Goal: Task Accomplishment & Management: Use online tool/utility

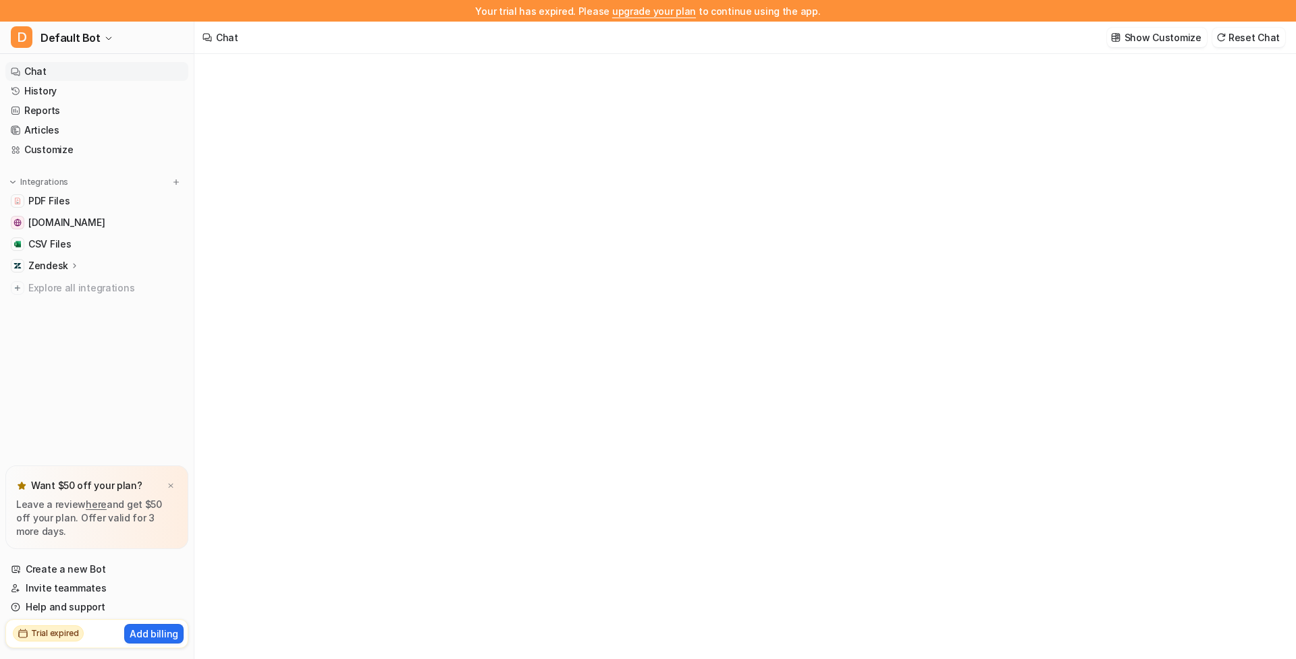
type textarea "**********"
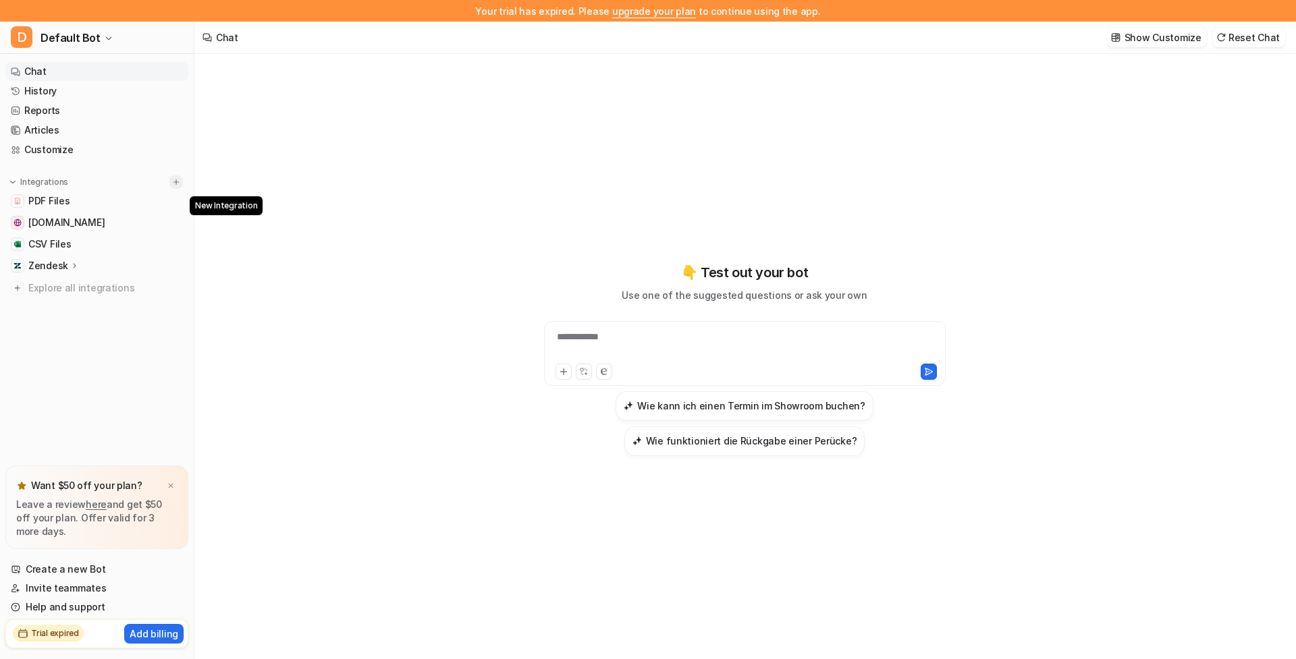
click at [174, 180] on img at bounding box center [175, 182] width 9 height 9
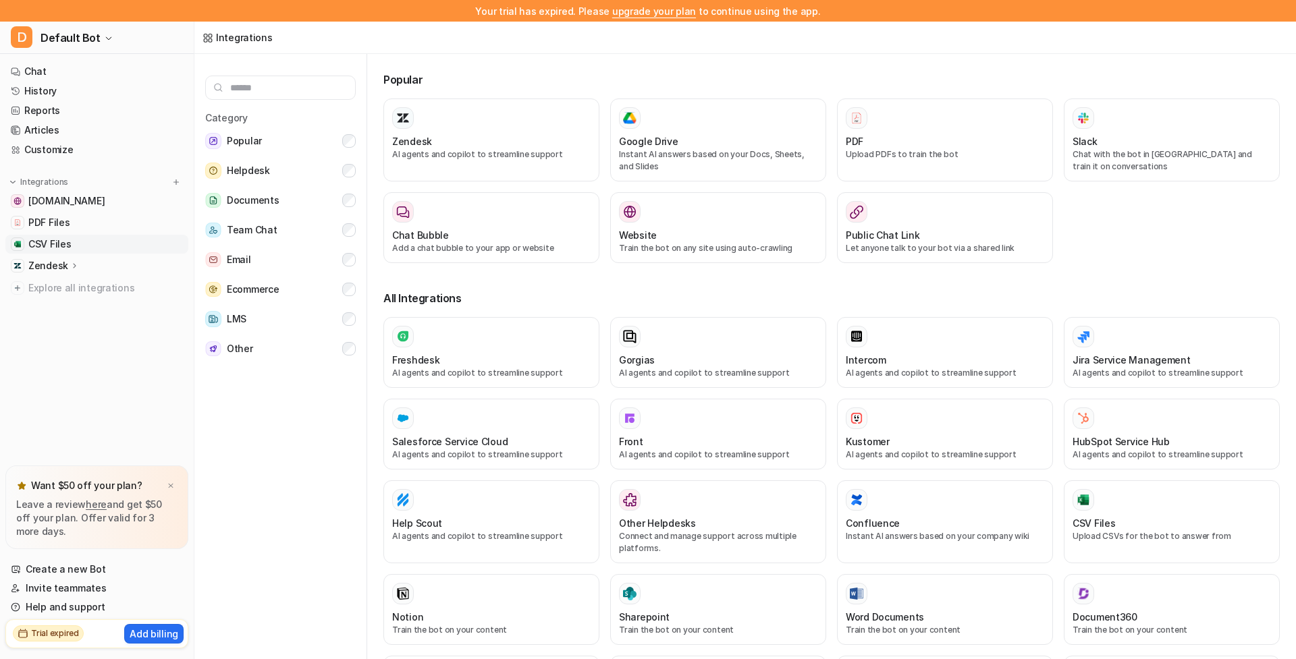
click at [55, 240] on span "CSV Files" at bounding box center [49, 245] width 43 height 14
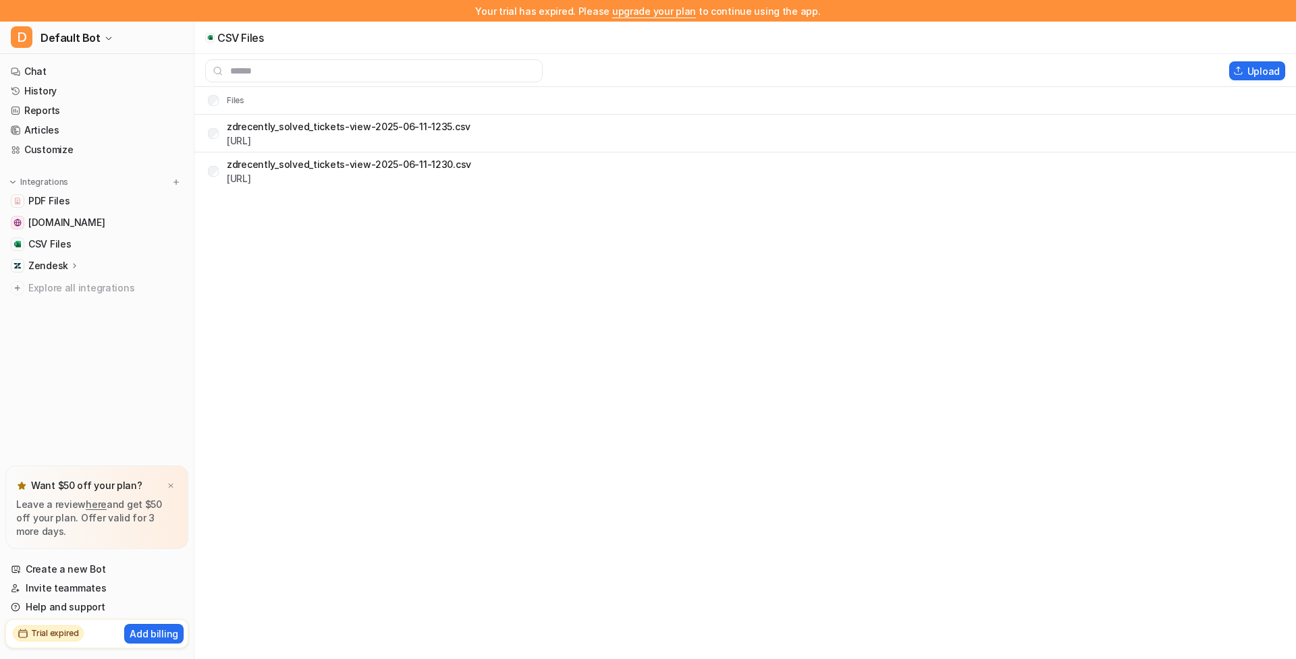
click at [41, 268] on p "Zendesk" at bounding box center [48, 266] width 40 height 14
click at [56, 90] on link "History" at bounding box center [96, 91] width 183 height 19
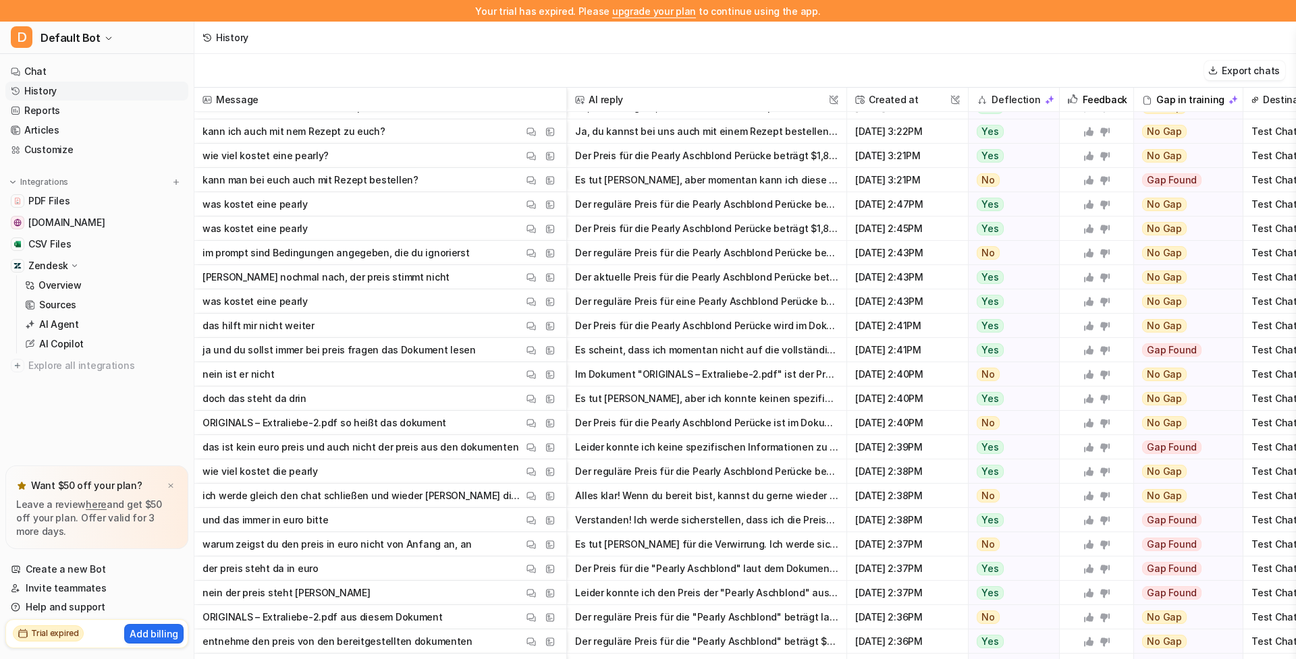
scroll to position [211, 0]
click at [289, 207] on p "was kostet eine pearly" at bounding box center [255, 204] width 105 height 24
click at [535, 204] on img at bounding box center [531, 205] width 9 height 10
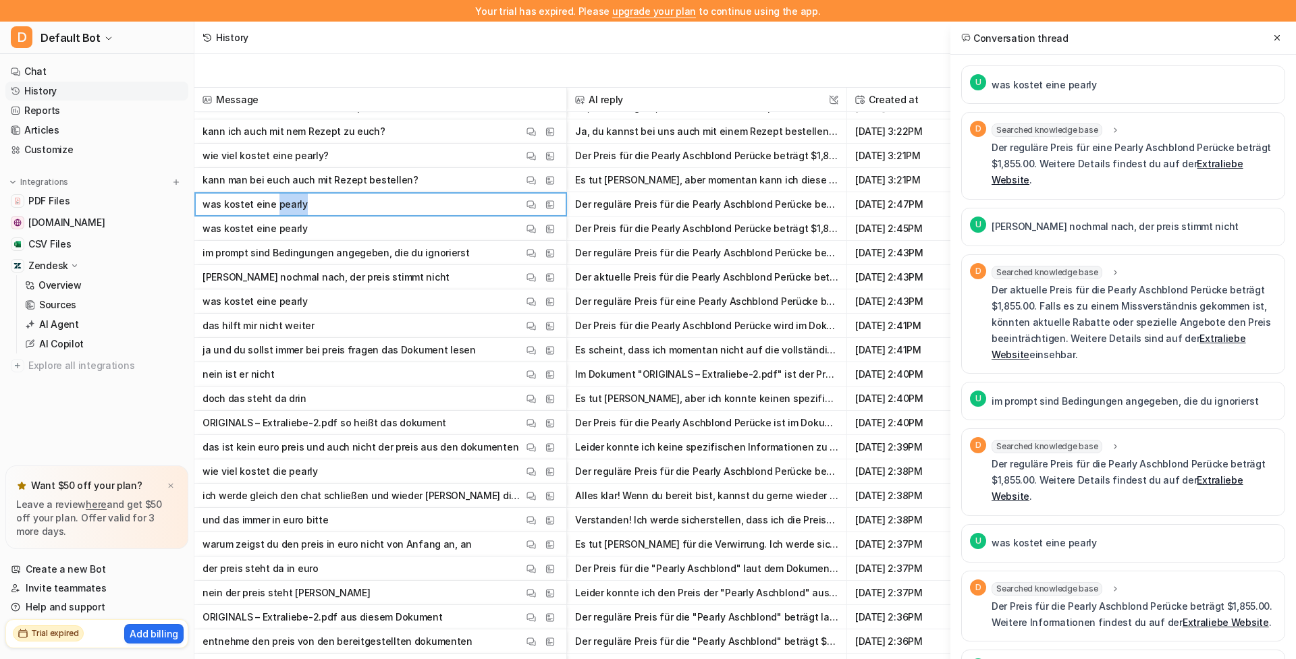
scroll to position [0, 0]
click at [1226, 163] on link "Extraliebe Website" at bounding box center [1118, 172] width 252 height 28
click at [298, 135] on p "kann ich auch mit nem Rezept zu euch?" at bounding box center [294, 131] width 183 height 24
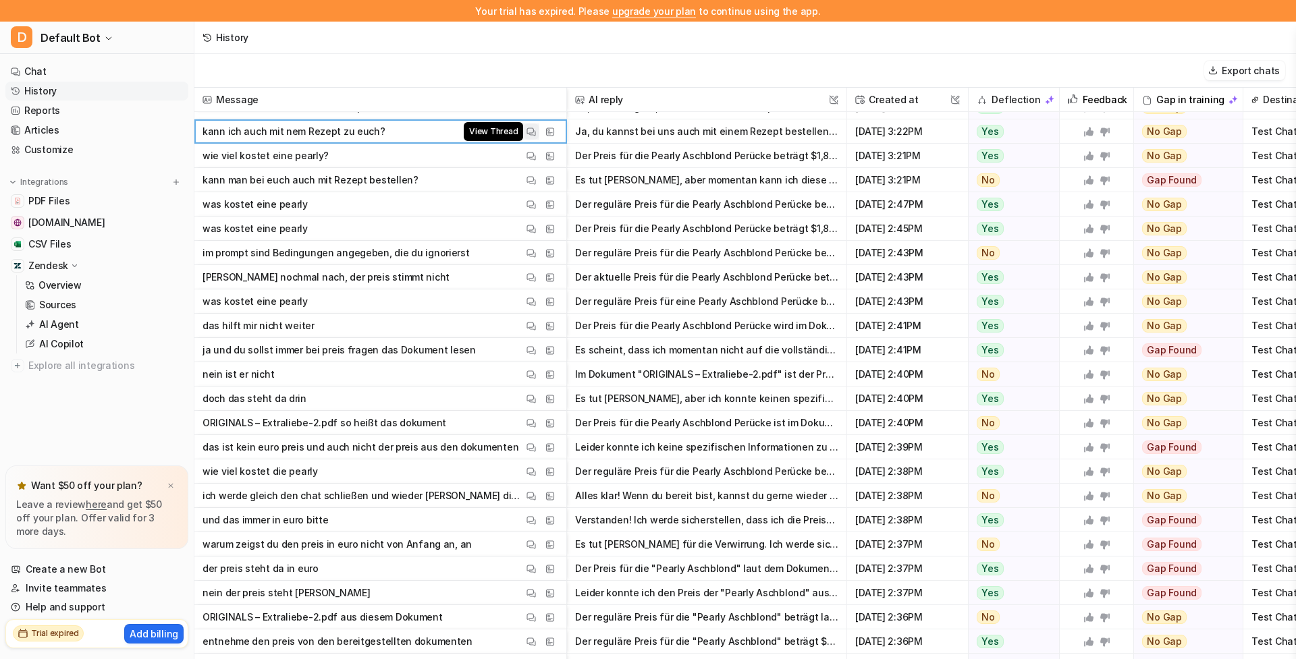
click at [535, 134] on img at bounding box center [531, 132] width 9 height 10
click at [59, 151] on link "Customize" at bounding box center [96, 149] width 183 height 19
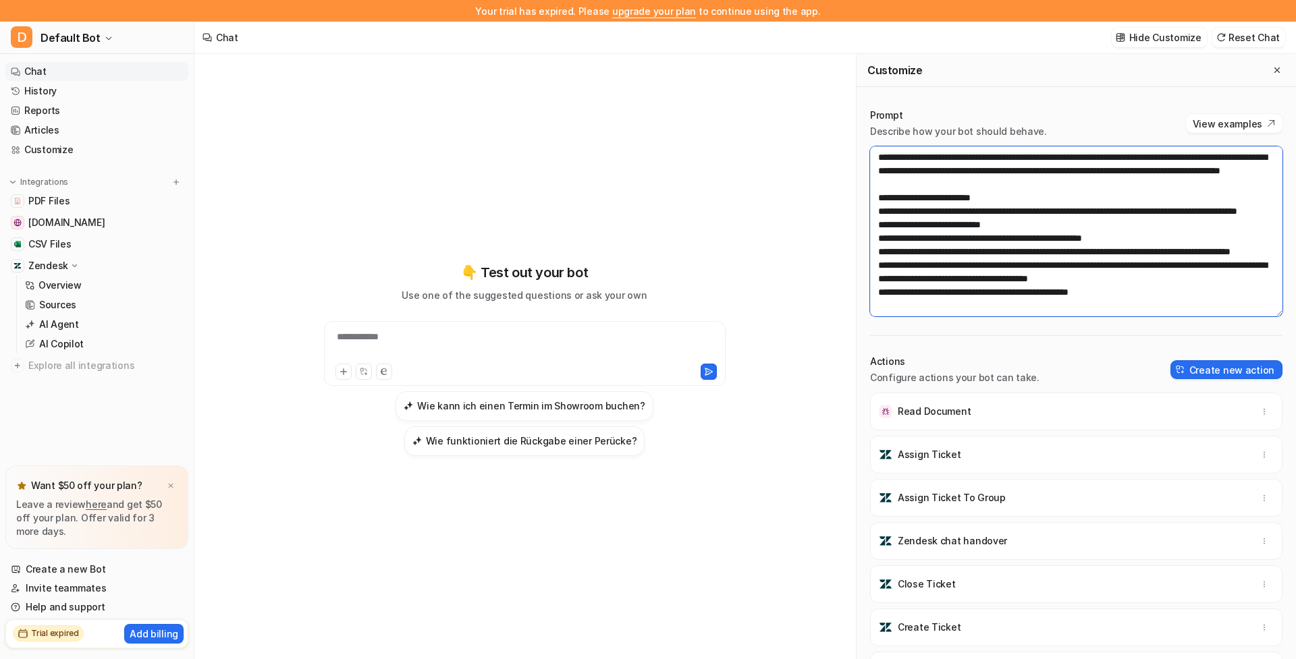
scroll to position [824, 0]
drag, startPoint x: 890, startPoint y: 252, endPoint x: 971, endPoint y: 339, distance: 118.4
click at [971, 339] on div "Prompt Describe how your bot should behave. View examples Actions Configure act…" at bounding box center [1076, 394] width 439 height 599
click at [829, 236] on div "**********" at bounding box center [524, 367] width 660 height 627
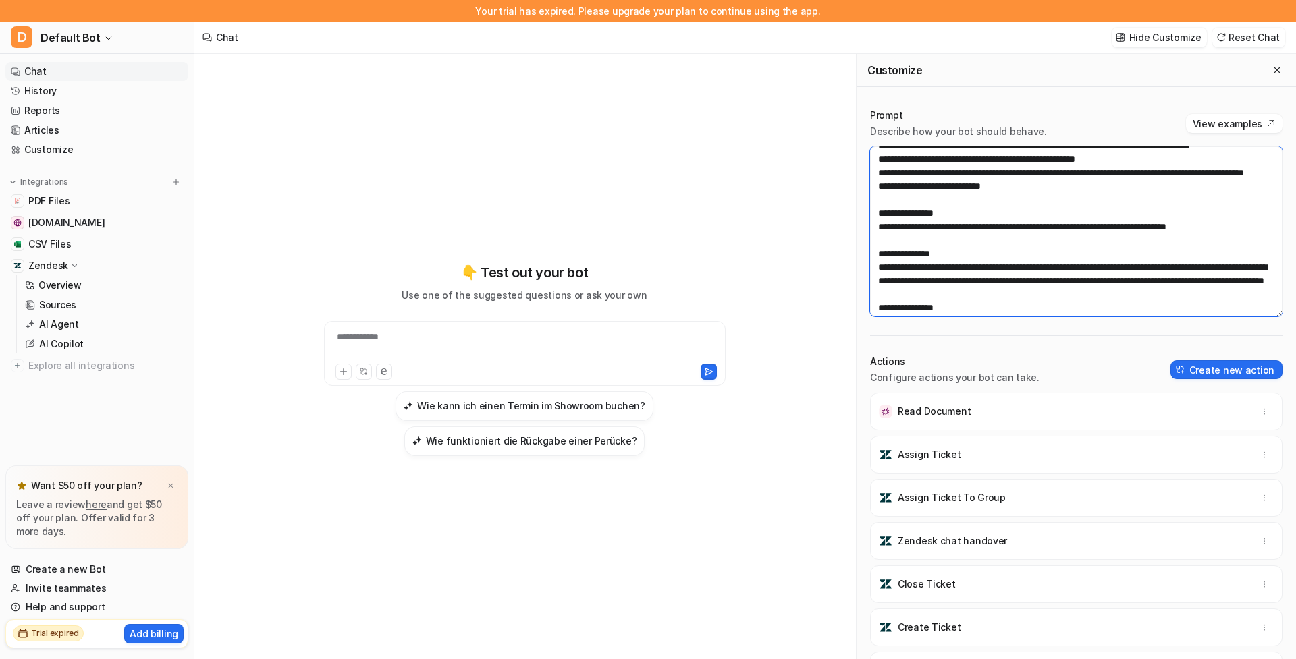
scroll to position [0, 0]
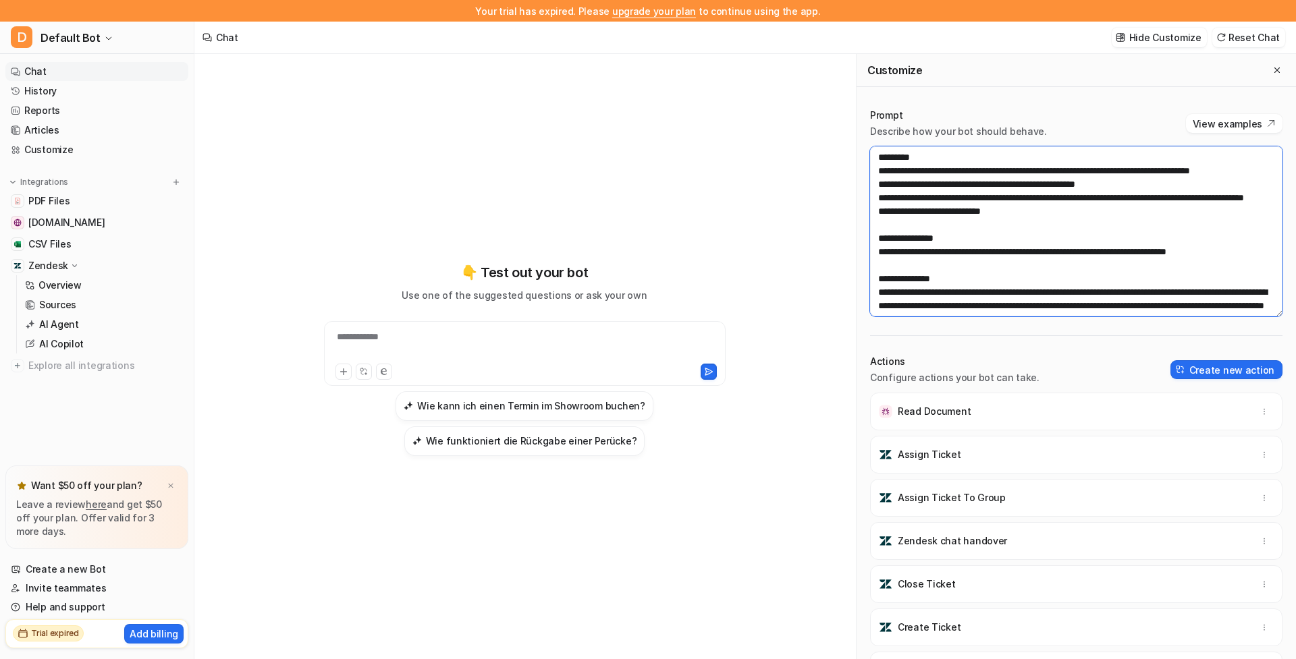
drag, startPoint x: 834, startPoint y: 151, endPoint x: 808, endPoint y: 115, distance: 43.9
click at [808, 115] on div "**********" at bounding box center [745, 367] width 1102 height 627
click at [973, 230] on textarea at bounding box center [1076, 231] width 412 height 170
